Goal: Information Seeking & Learning: Find specific page/section

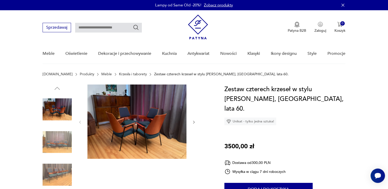
click at [51, 140] on img at bounding box center [57, 142] width 29 height 29
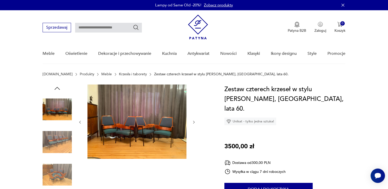
click at [56, 181] on img at bounding box center [57, 174] width 29 height 29
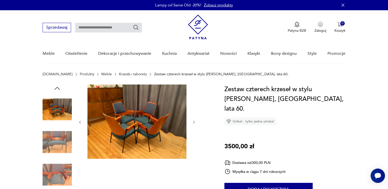
click at [63, 107] on img at bounding box center [57, 109] width 29 height 29
click at [157, 143] on img at bounding box center [137, 122] width 99 height 74
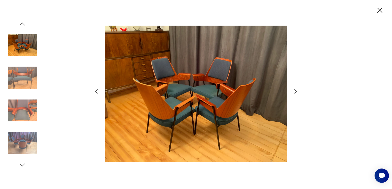
click at [28, 75] on img at bounding box center [22, 77] width 29 height 29
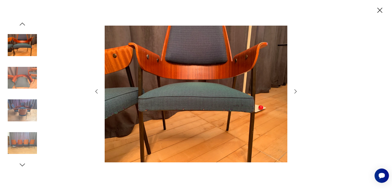
click at [21, 23] on icon "button" at bounding box center [22, 24] width 8 height 8
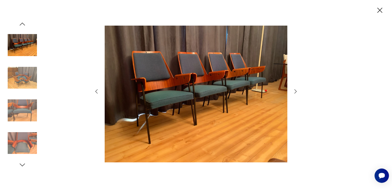
click at [378, 11] on icon "button" at bounding box center [380, 10] width 9 height 9
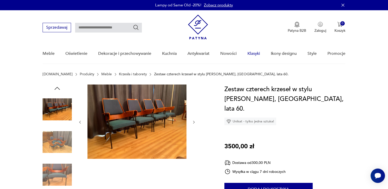
click at [256, 54] on link "Klasyki" at bounding box center [254, 54] width 13 height 20
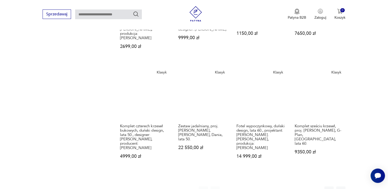
scroll to position [372, 0]
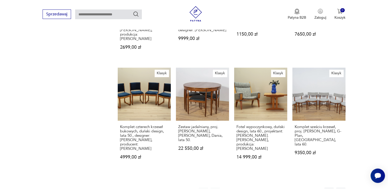
click at [236, 188] on button "2" at bounding box center [238, 192] width 9 height 9
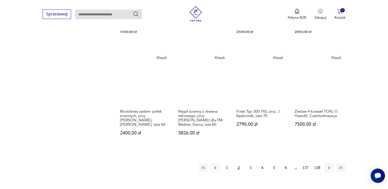
scroll to position [399, 0]
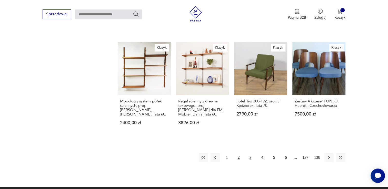
click at [251, 153] on button "3" at bounding box center [250, 157] width 9 height 9
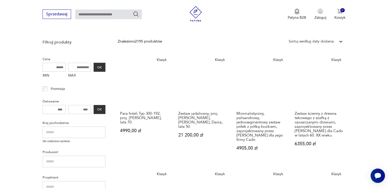
scroll to position [60, 0]
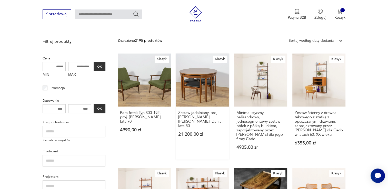
click at [193, 87] on link "Klasyk Zestaw jadalniany, proj. [PERSON_NAME], [PERSON_NAME], Dania, lata 50. 2…" at bounding box center [202, 107] width 53 height 106
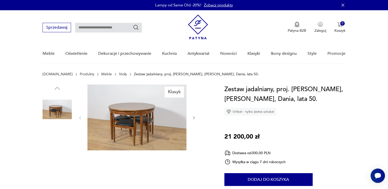
click at [65, 141] on img at bounding box center [57, 142] width 29 height 29
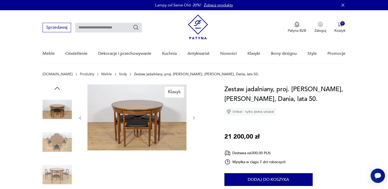
click at [57, 180] on img at bounding box center [57, 174] width 29 height 29
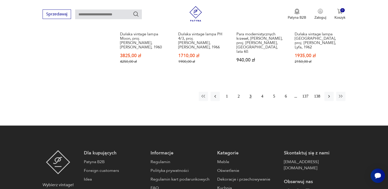
scroll to position [481, 0]
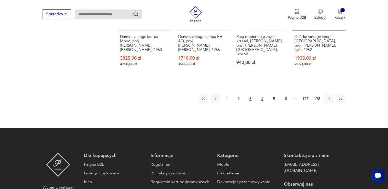
click at [263, 94] on button "4" at bounding box center [262, 98] width 9 height 9
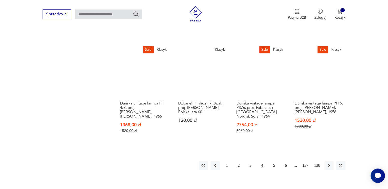
scroll to position [420, 0]
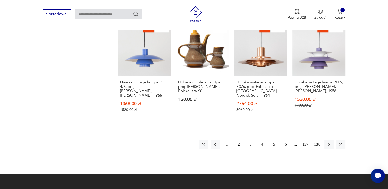
click at [272, 140] on button "5" at bounding box center [274, 144] width 9 height 9
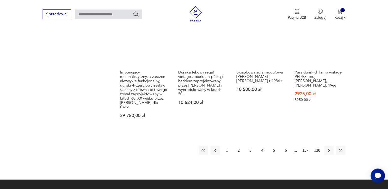
scroll to position [420, 0]
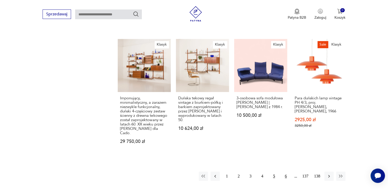
click at [285, 172] on button "6" at bounding box center [286, 176] width 9 height 9
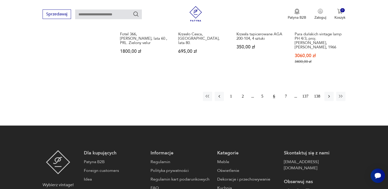
scroll to position [471, 0]
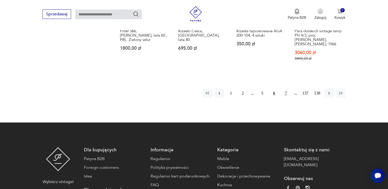
click at [287, 89] on button "7" at bounding box center [286, 93] width 9 height 9
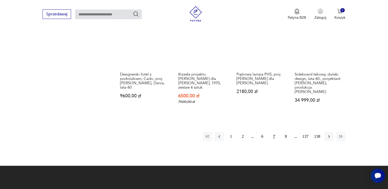
scroll to position [420, 0]
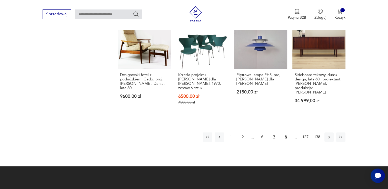
click at [284, 133] on button "8" at bounding box center [286, 137] width 9 height 9
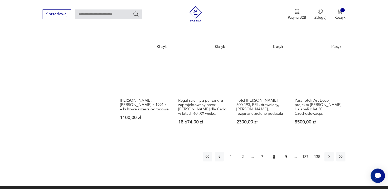
scroll to position [420, 0]
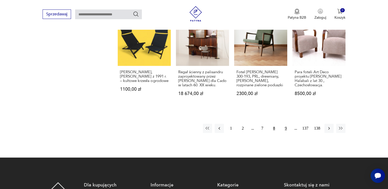
click at [285, 124] on button "9" at bounding box center [286, 128] width 9 height 9
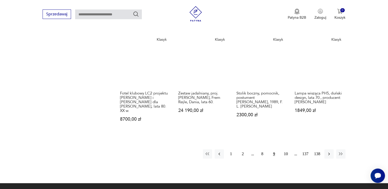
scroll to position [420, 0]
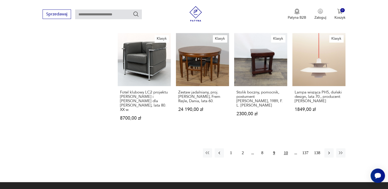
click at [286, 149] on button "10" at bounding box center [286, 153] width 9 height 9
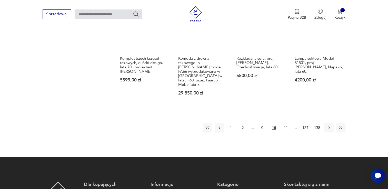
scroll to position [440, 0]
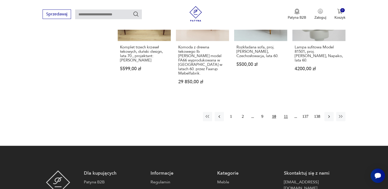
click at [285, 112] on button "11" at bounding box center [286, 116] width 9 height 9
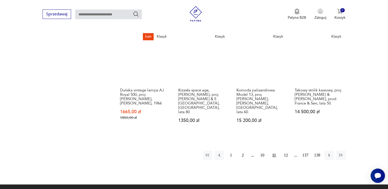
scroll to position [420, 0]
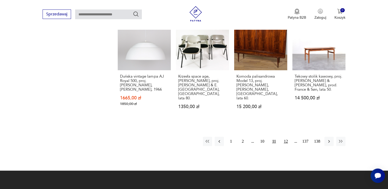
click at [287, 137] on button "12" at bounding box center [286, 141] width 9 height 9
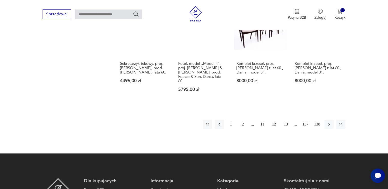
scroll to position [440, 0]
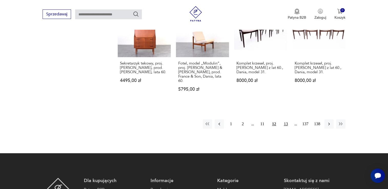
click at [285, 120] on button "13" at bounding box center [286, 124] width 9 height 9
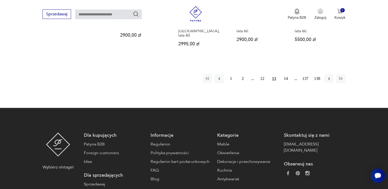
scroll to position [461, 0]
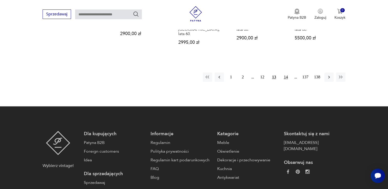
click at [286, 73] on button "14" at bounding box center [286, 77] width 9 height 9
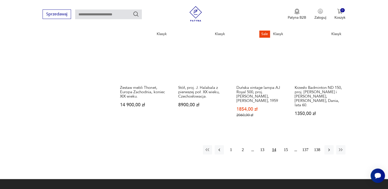
scroll to position [389, 0]
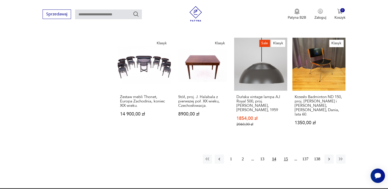
click at [282, 155] on button "15" at bounding box center [286, 159] width 9 height 9
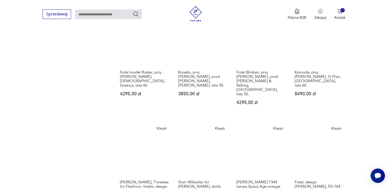
scroll to position [379, 0]
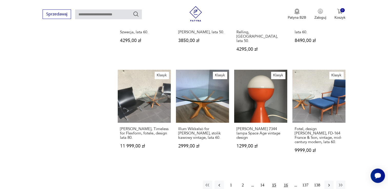
click at [285, 181] on button "16" at bounding box center [286, 185] width 9 height 9
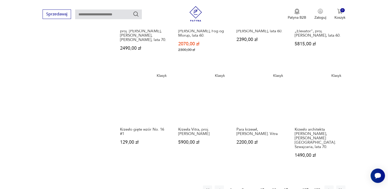
scroll to position [379, 0]
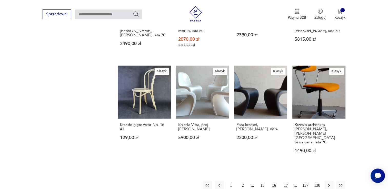
click at [285, 181] on button "17" at bounding box center [286, 185] width 9 height 9
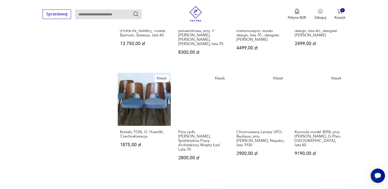
scroll to position [368, 0]
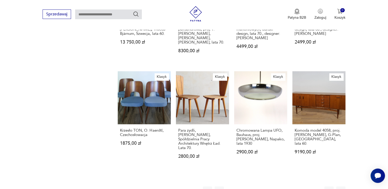
click at [287, 187] on button "18" at bounding box center [286, 191] width 9 height 9
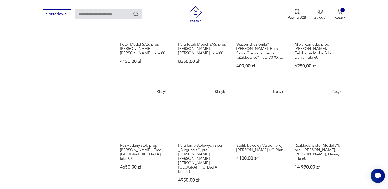
scroll to position [368, 0]
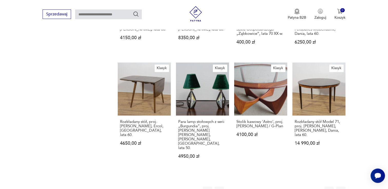
click at [285, 187] on button "19" at bounding box center [286, 191] width 9 height 9
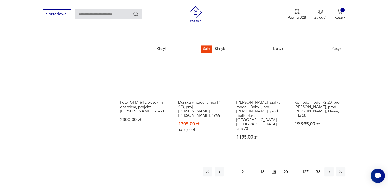
scroll to position [389, 0]
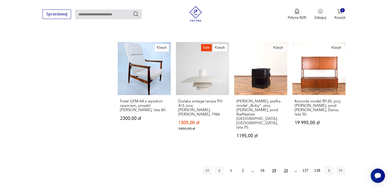
click at [285, 166] on button "20" at bounding box center [286, 170] width 9 height 9
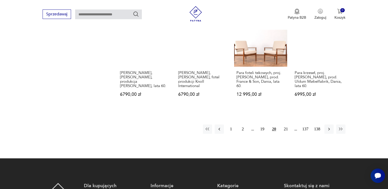
scroll to position [403, 0]
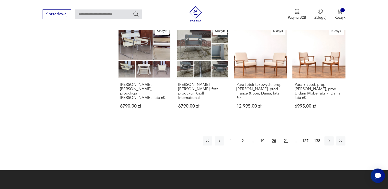
click at [285, 137] on button "21" at bounding box center [286, 141] width 9 height 9
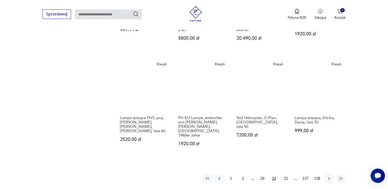
scroll to position [368, 0]
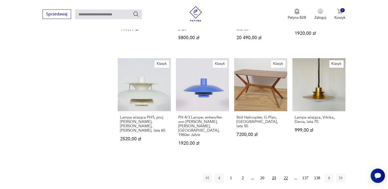
click at [284, 174] on button "22" at bounding box center [286, 178] width 9 height 9
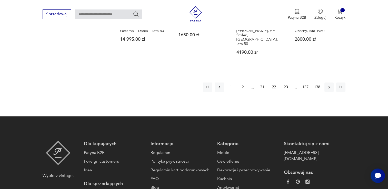
scroll to position [481, 0]
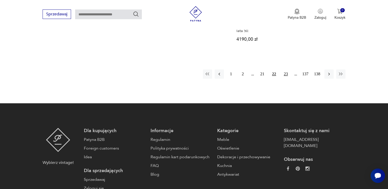
click at [285, 70] on button "23" at bounding box center [286, 74] width 9 height 9
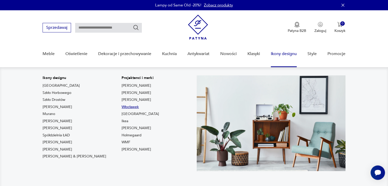
click at [122, 106] on link "Włocławek" at bounding box center [130, 106] width 17 height 5
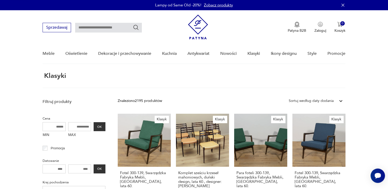
type input "*********"
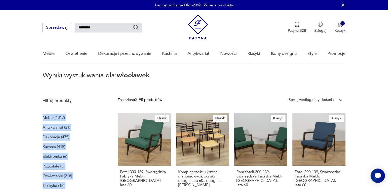
scroll to position [19, 0]
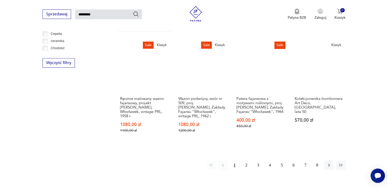
scroll to position [400, 0]
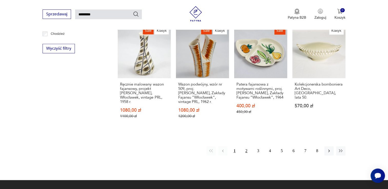
click at [248, 147] on button "2" at bounding box center [246, 151] width 9 height 9
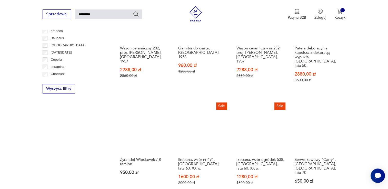
scroll to position [337, 0]
